Goal: Information Seeking & Learning: Learn about a topic

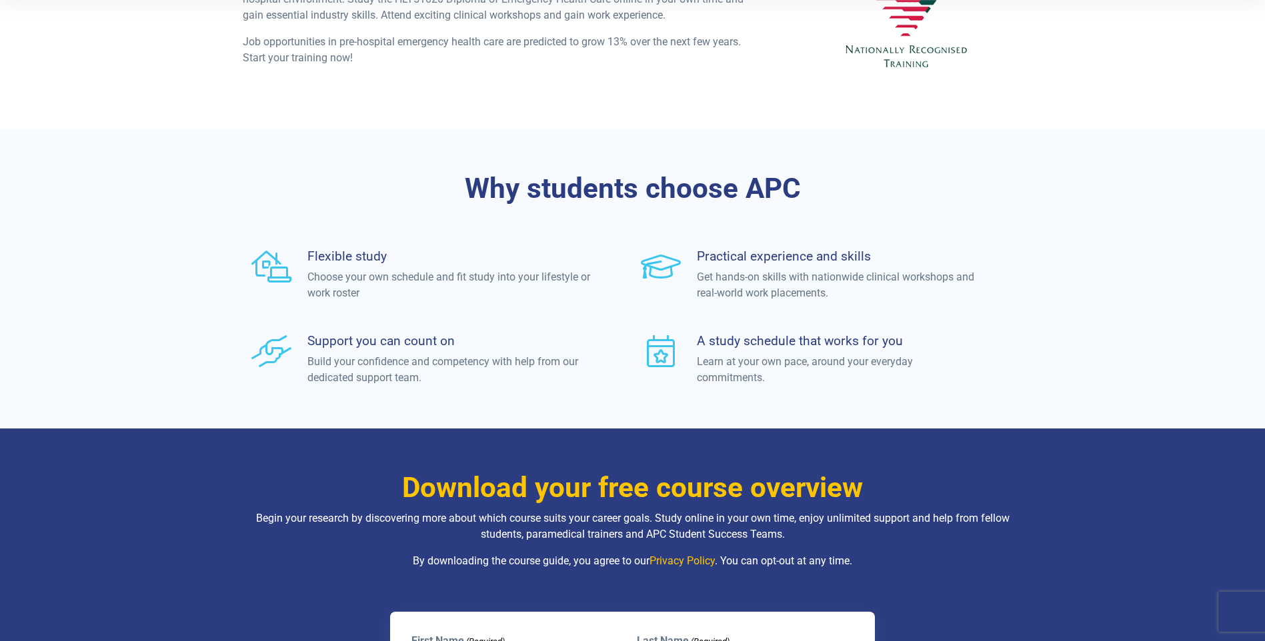
scroll to position [430, 0]
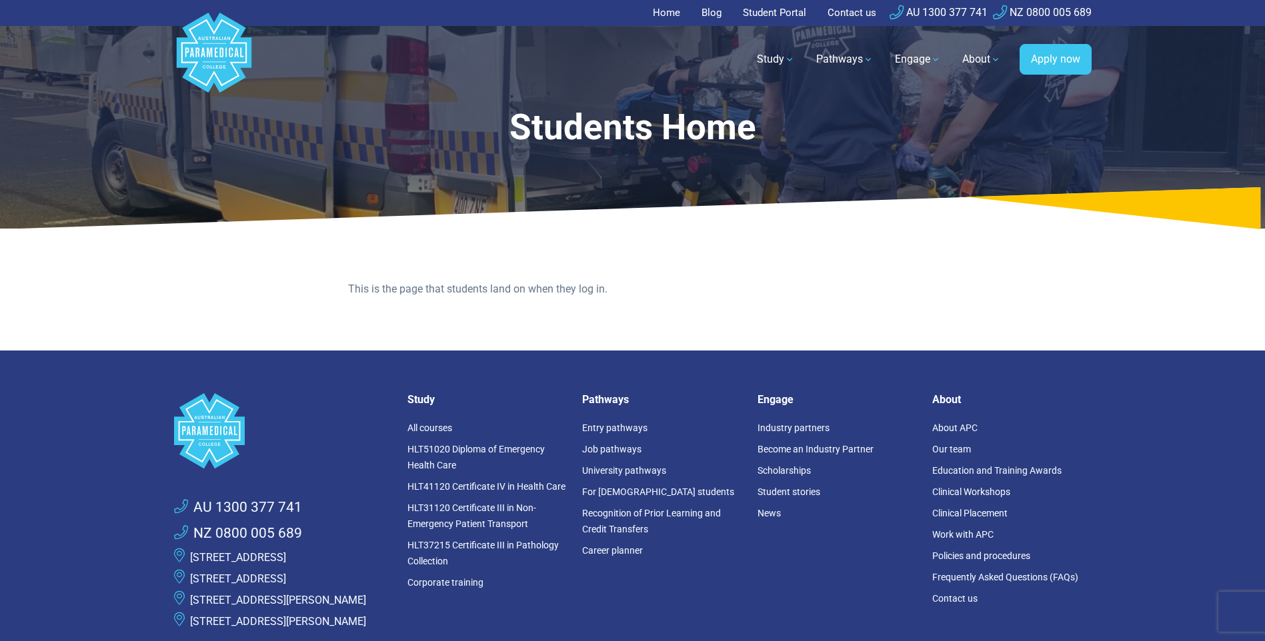
click at [677, 136] on h1 "Students Home" at bounding box center [633, 128] width 688 height 42
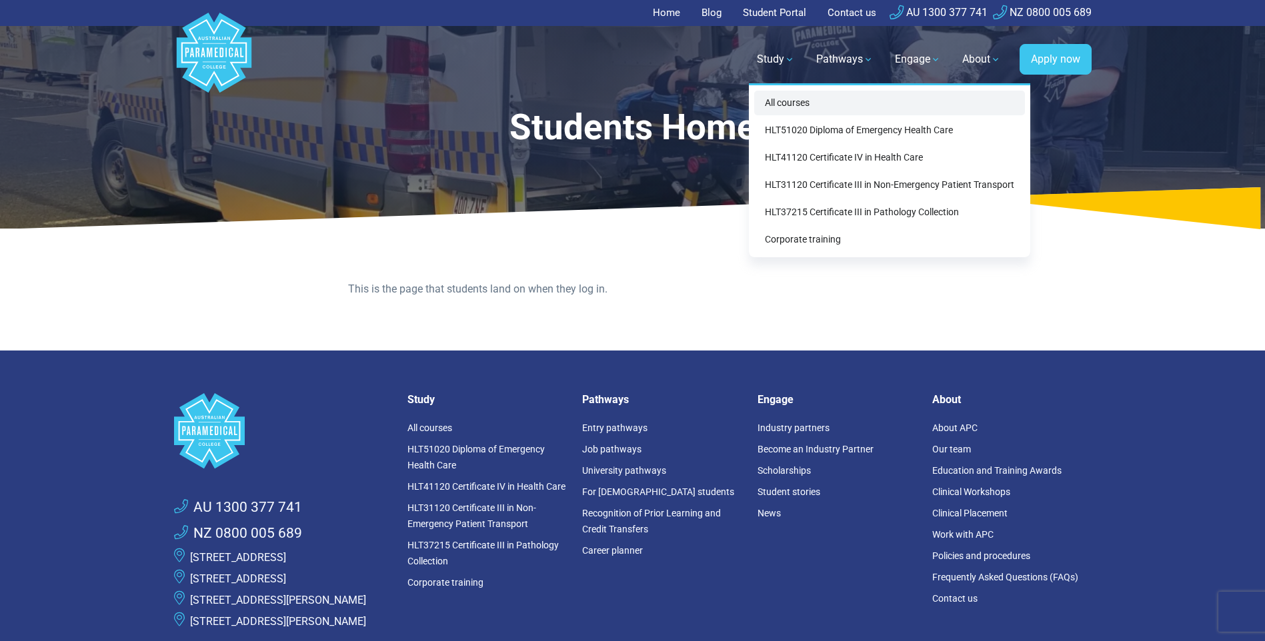
click at [785, 98] on link "All courses" at bounding box center [889, 103] width 271 height 25
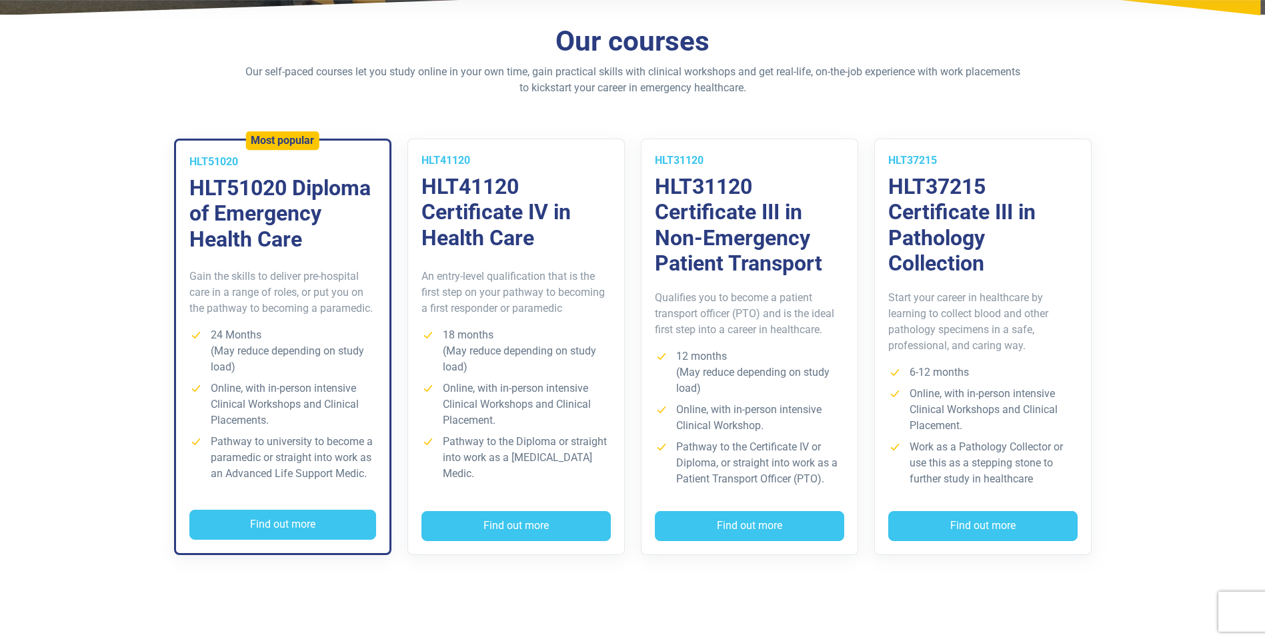
scroll to position [309, 0]
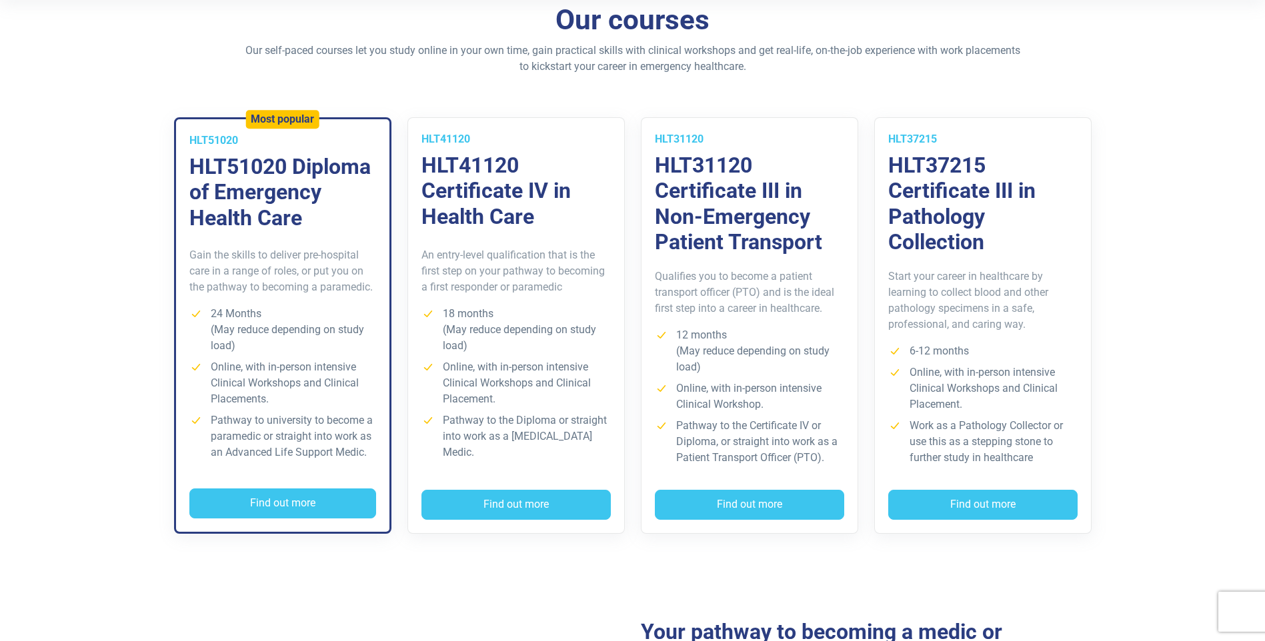
click at [237, 253] on p "Gain the skills to deliver pre-hospital care in a range of roles, or put you on…" at bounding box center [282, 271] width 187 height 48
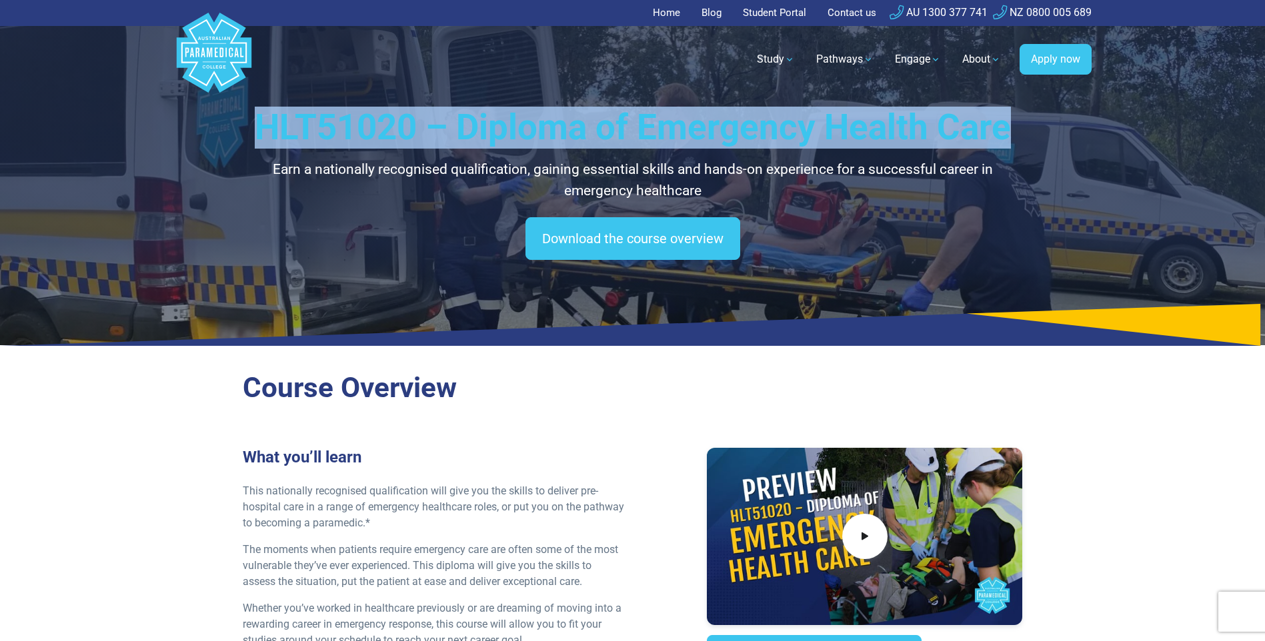
drag, startPoint x: 1264, startPoint y: 54, endPoint x: 1268, endPoint y: 93, distance: 39.5
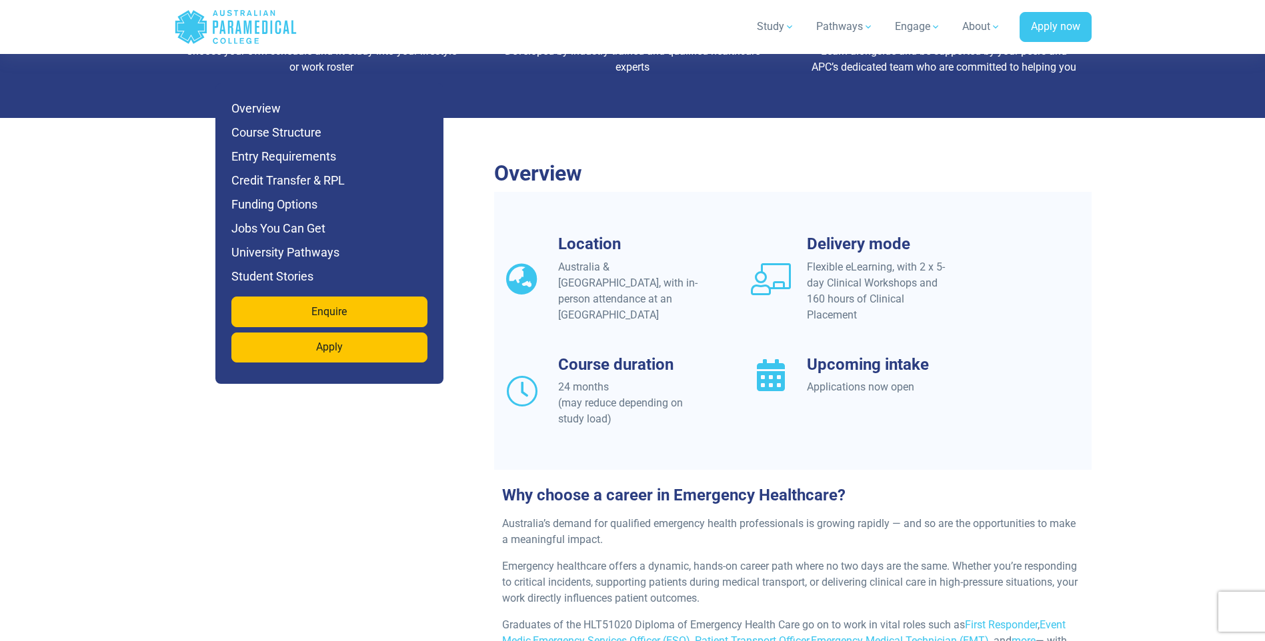
scroll to position [1297, 0]
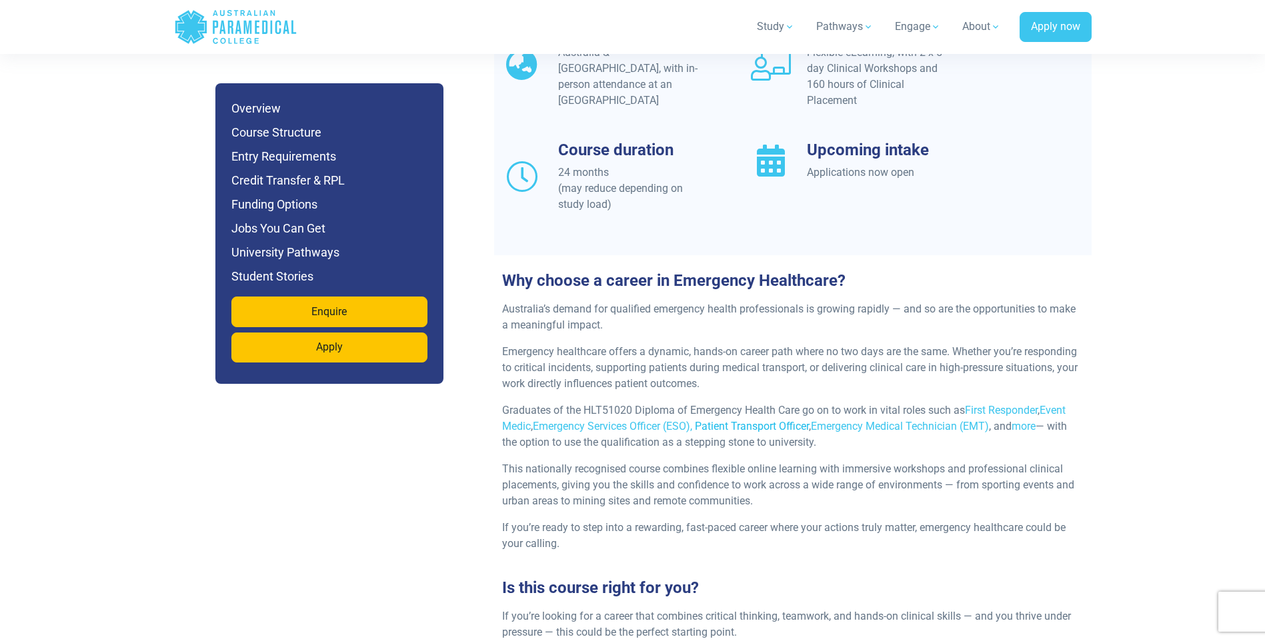
click at [776, 420] on link "Patient Transport Officer" at bounding box center [752, 426] width 114 height 13
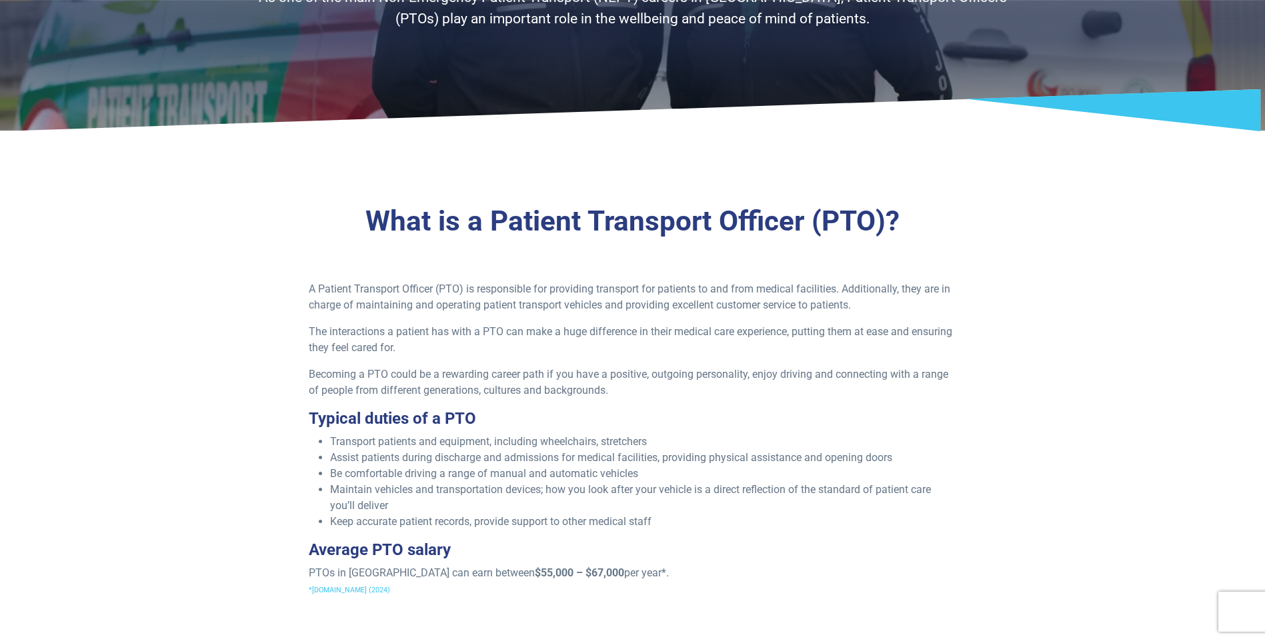
scroll to position [198, 0]
